Goal: Find specific page/section: Find specific page/section

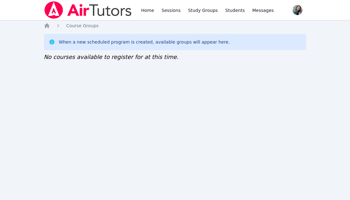
drag, startPoint x: 107, startPoint y: 75, endPoint x: 110, endPoint y: 72, distance: 4.0
click at [106, 75] on div "Home Sessions Study Groups Students Messages Open user menu Sokha Lee Open main…" at bounding box center [175, 100] width 350 height 200
